Goal: Information Seeking & Learning: Learn about a topic

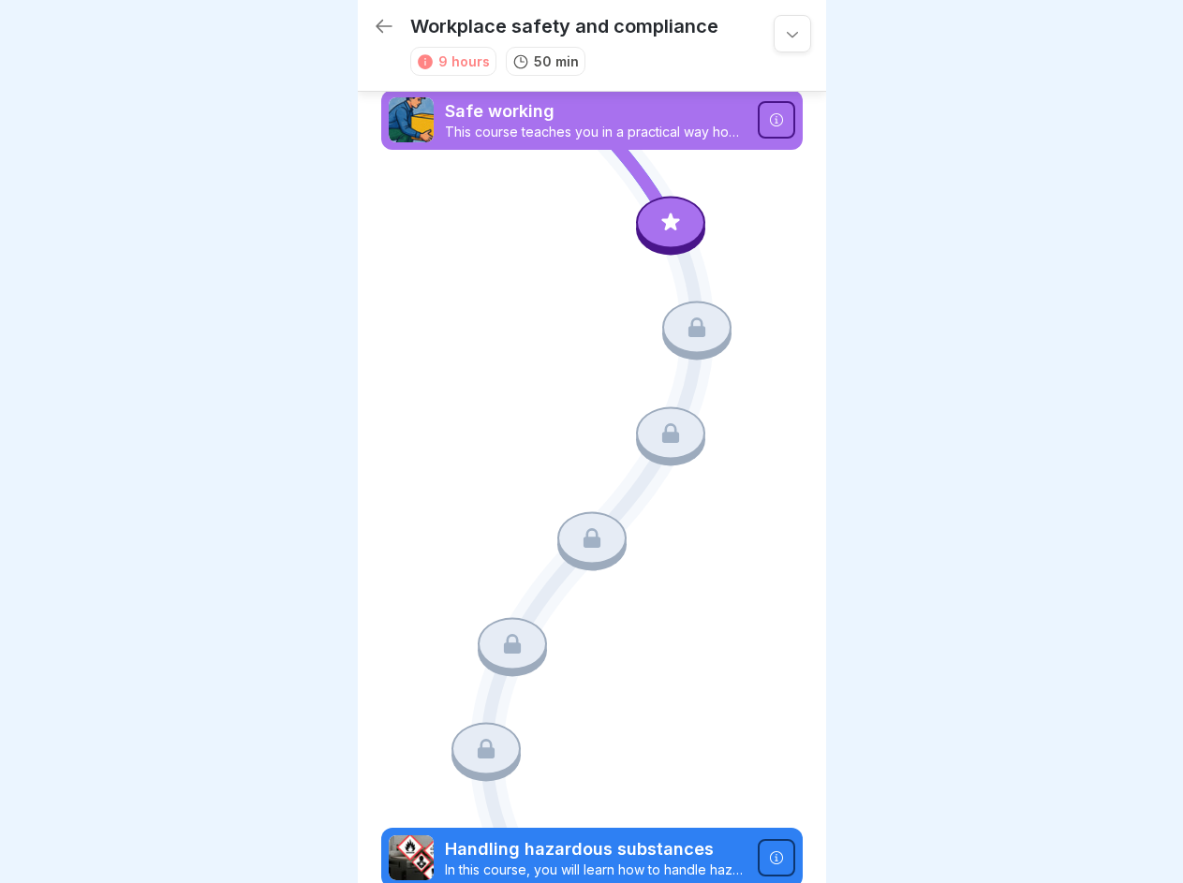
click at [783, 34] on icon at bounding box center [792, 33] width 19 height 19
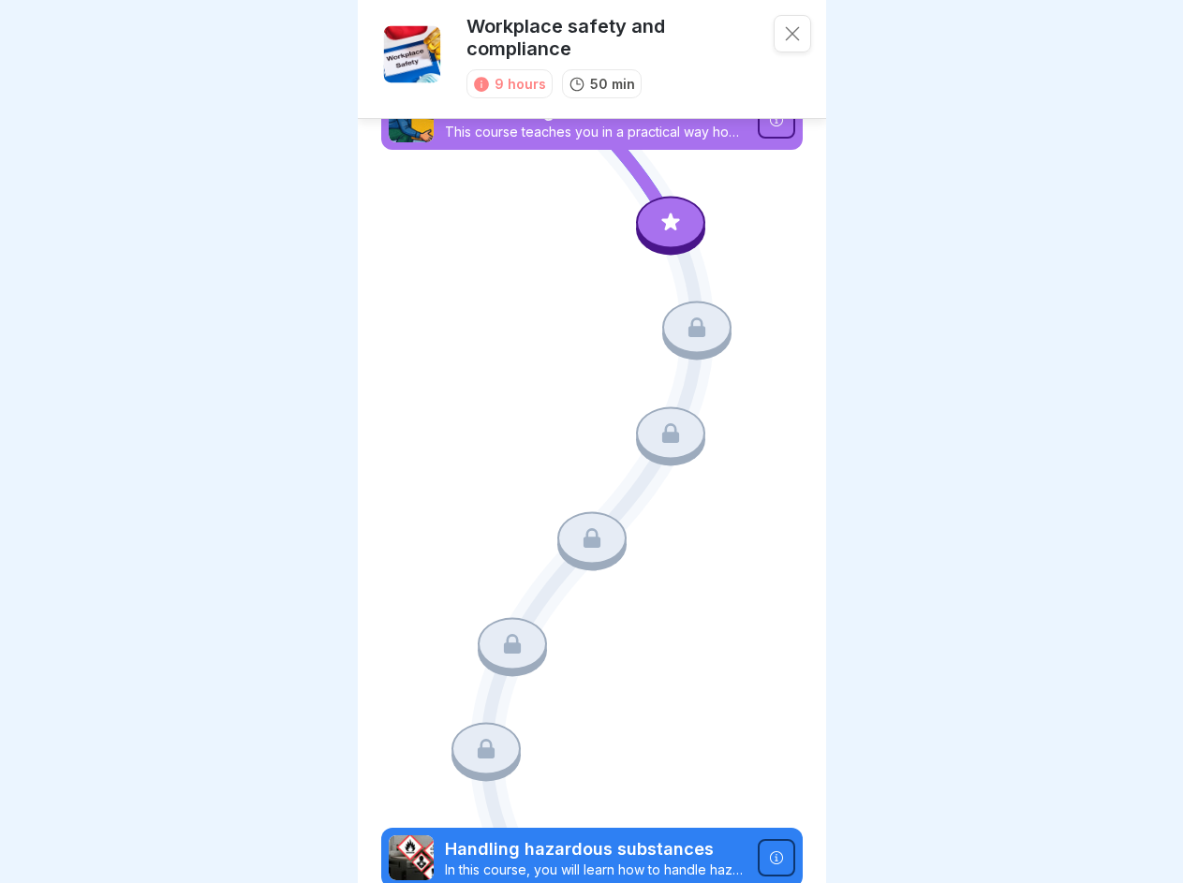
click at [769, 120] on icon at bounding box center [775, 119] width 13 height 13
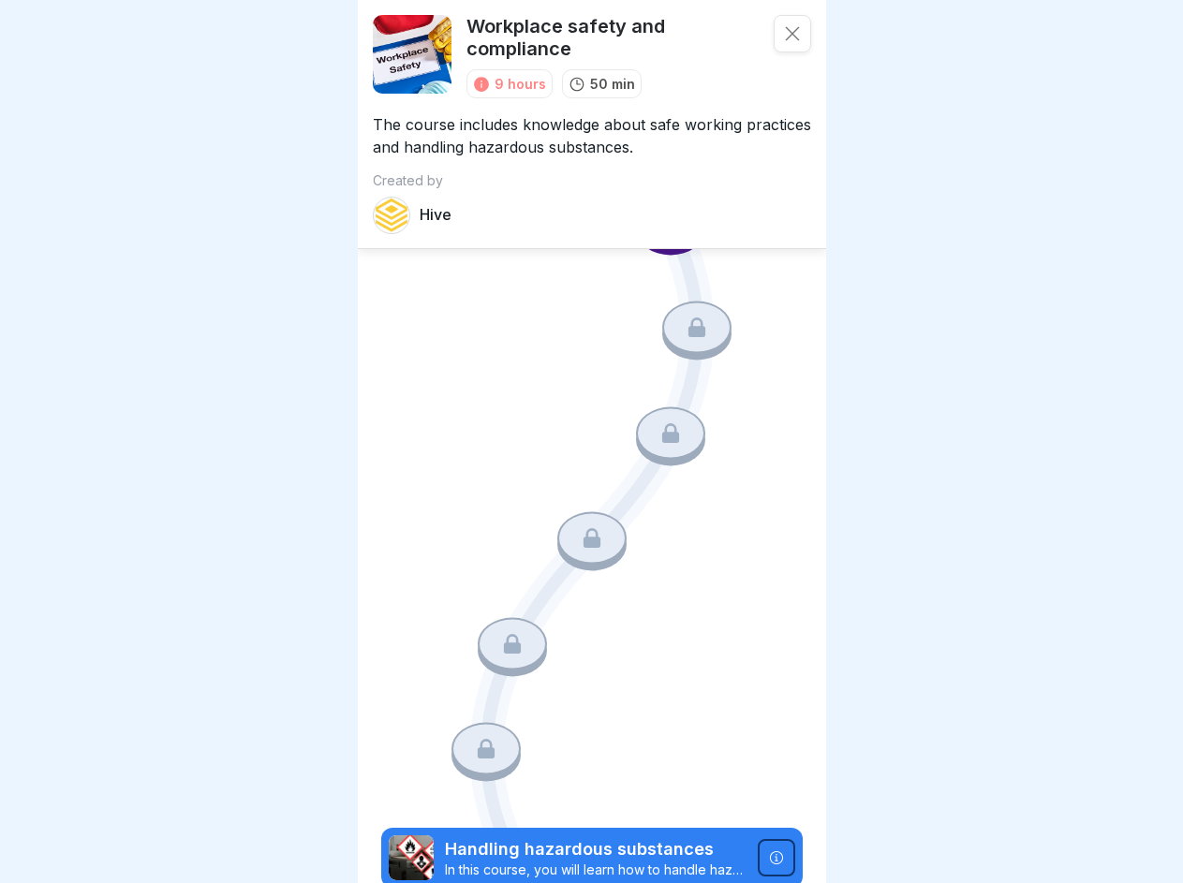
click at [660, 221] on div "Course Safe working This course teaches you in a practical way how to work ergo…" at bounding box center [591, 441] width 1183 height 883
click at [688, 323] on icon at bounding box center [696, 327] width 17 height 20
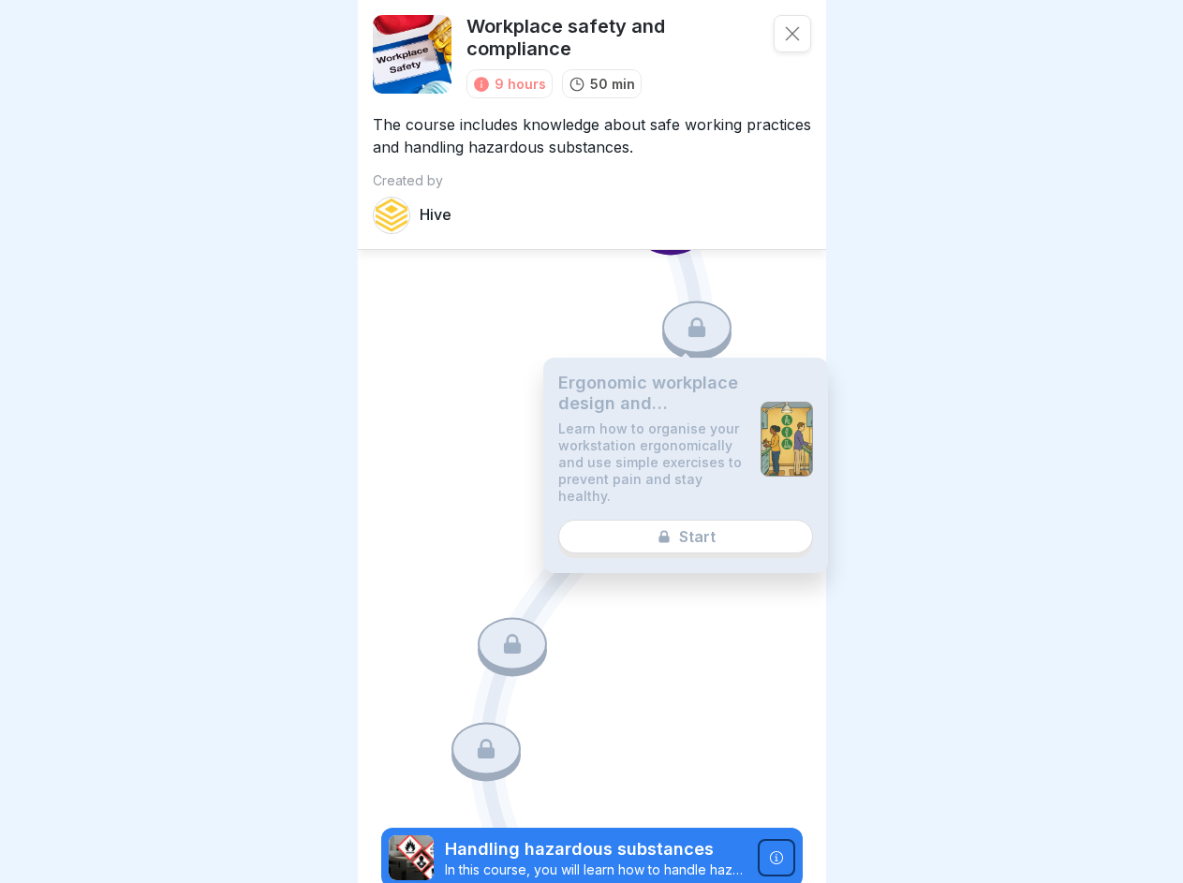
click at [660, 425] on p "Learn how to organise your workstation ergonomically and use simple exercises t…" at bounding box center [651, 462] width 187 height 84
click at [583, 526] on div "Ergonomic workplace design and prevention of muscle and joint complaints Learn …" at bounding box center [685, 465] width 285 height 215
click at [507, 634] on icon at bounding box center [512, 644] width 17 height 20
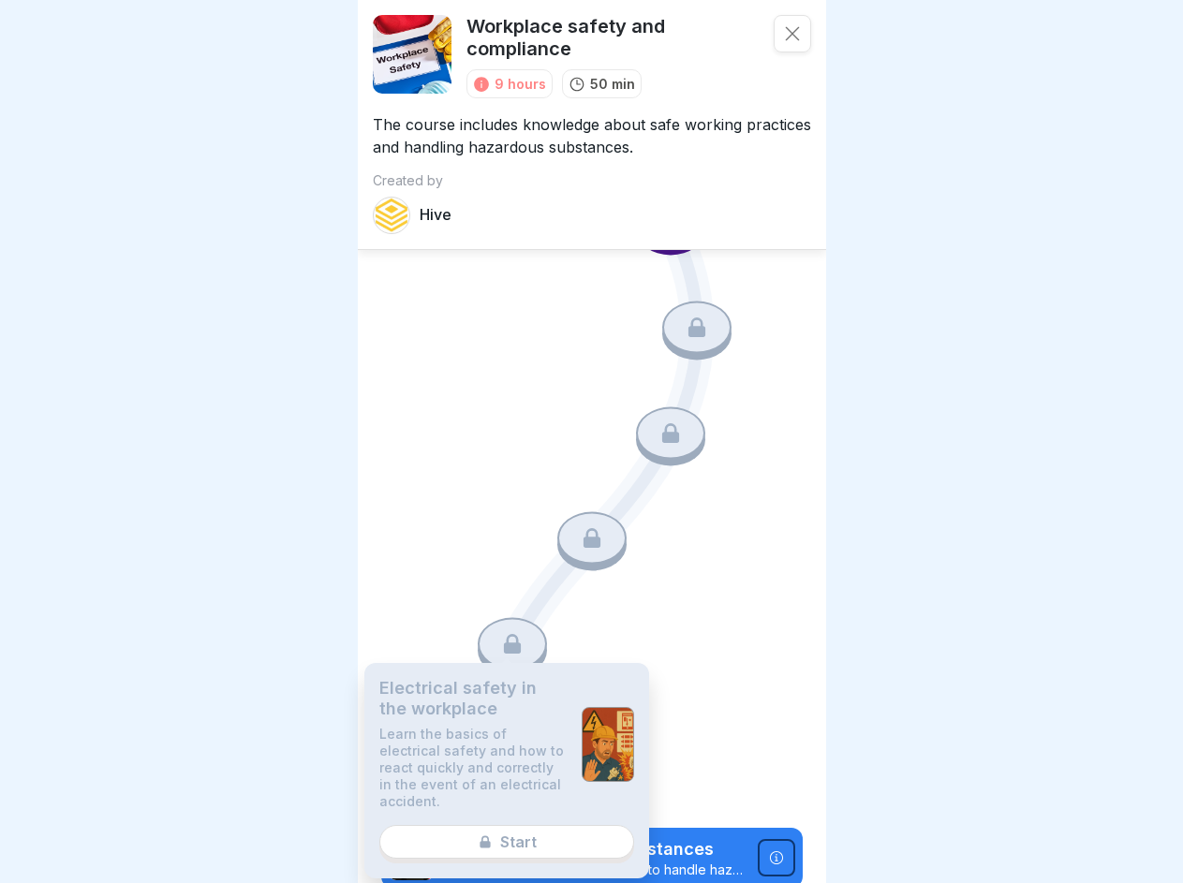
click at [481, 730] on p "Learn the basics of electrical safety and how to react quickly and correctly in…" at bounding box center [472, 768] width 187 height 84
click at [769, 850] on icon at bounding box center [775, 856] width 13 height 13
